Goal: Use online tool/utility: Utilize a website feature to perform a specific function

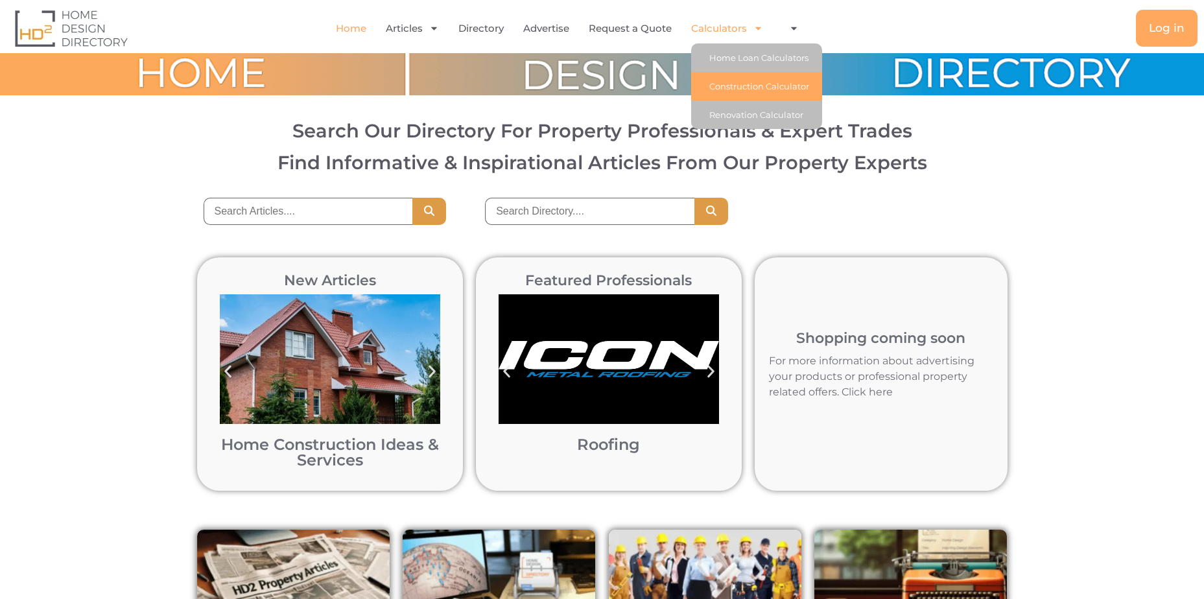
click at [745, 89] on link "Construction Calculator" at bounding box center [756, 86] width 131 height 29
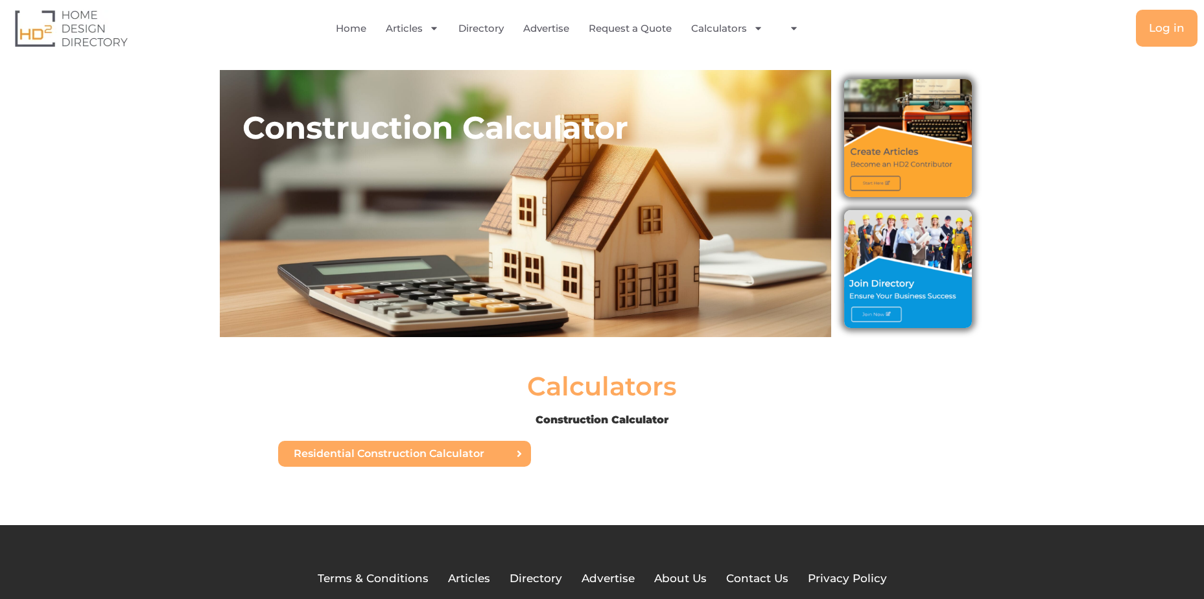
click at [433, 453] on span "Residential Construction Calculator" at bounding box center [389, 454] width 191 height 10
click at [335, 25] on nav "Home Articles Bathroom Renovation Ideas & Services Building Construction Materi…" at bounding box center [571, 29] width 655 height 30
click at [345, 25] on link "Home" at bounding box center [351, 29] width 30 height 30
